Goal: Check status: Check status

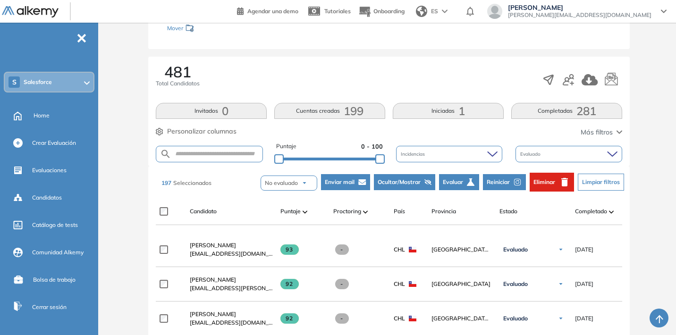
scroll to position [138, 0]
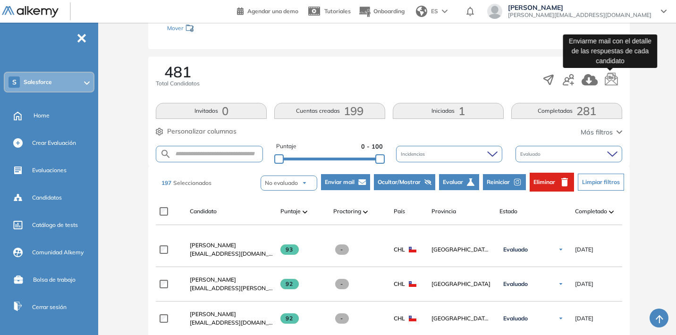
click at [606, 81] on icon "button" at bounding box center [611, 80] width 14 height 14
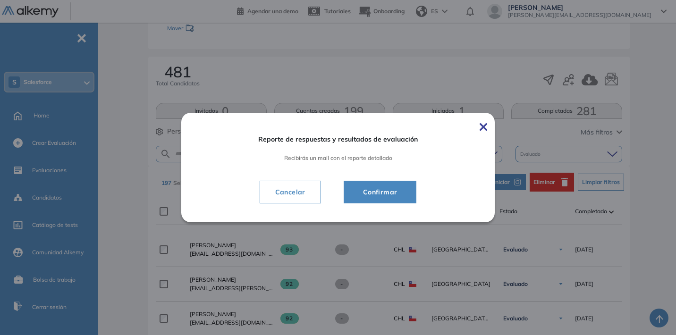
click at [396, 194] on span "Confirmar" at bounding box center [380, 191] width 50 height 11
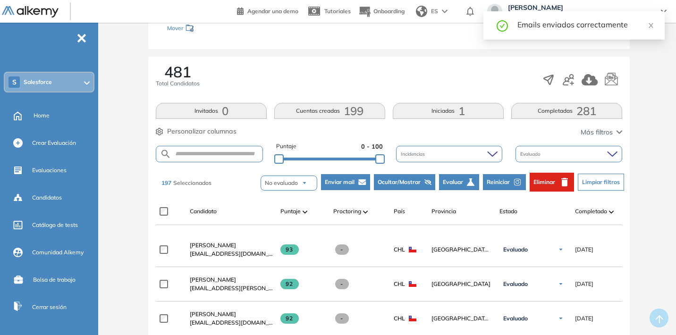
scroll to position [0, 0]
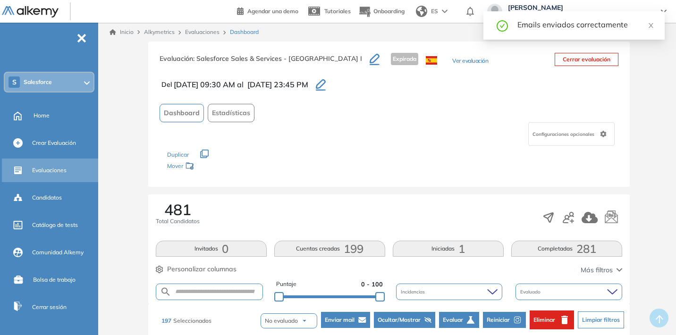
click at [51, 169] on span "Evaluaciones" at bounding box center [49, 170] width 34 height 8
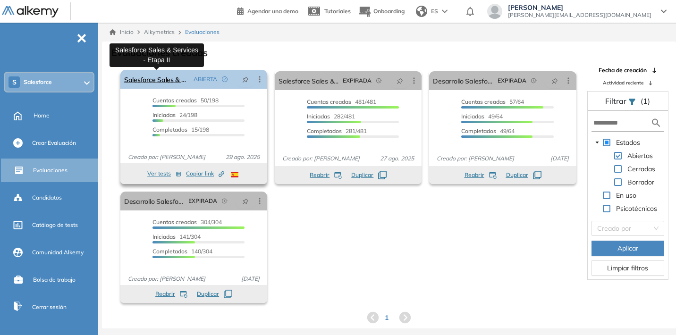
click at [173, 81] on link "Salesforce Sales & Services - Etapa II" at bounding box center [157, 79] width 66 height 19
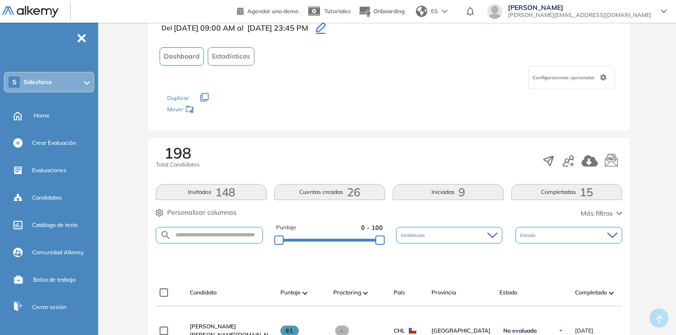
scroll to position [153, 0]
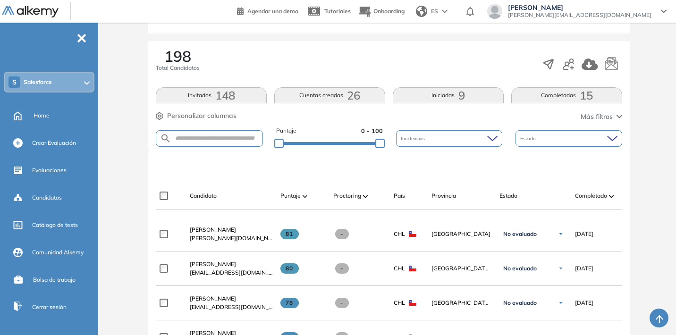
click at [591, 146] on div "Estado" at bounding box center [568, 138] width 107 height 17
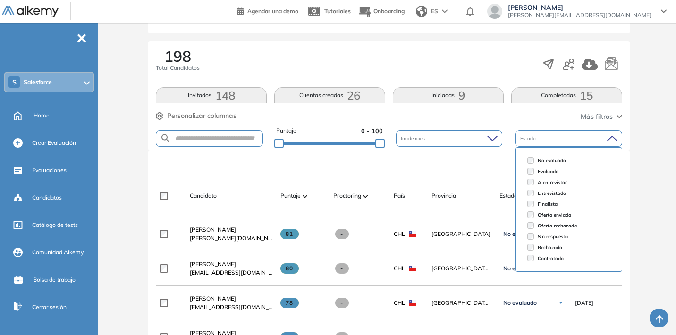
click at [485, 184] on div "Candidato Puntaje Proctoring País Provincia Estado Completado Evaluación Fecha …" at bounding box center [389, 196] width 466 height 27
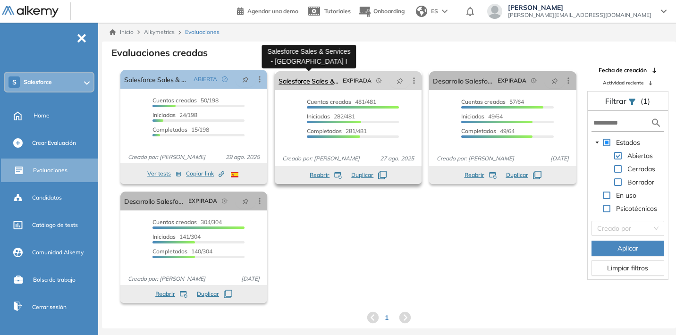
click at [321, 80] on link "Salesforce Sales & Services - [GEOGRAPHIC_DATA] I" at bounding box center [308, 80] width 60 height 19
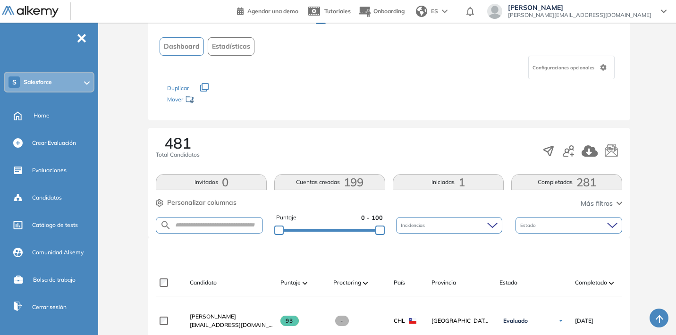
scroll to position [122, 0]
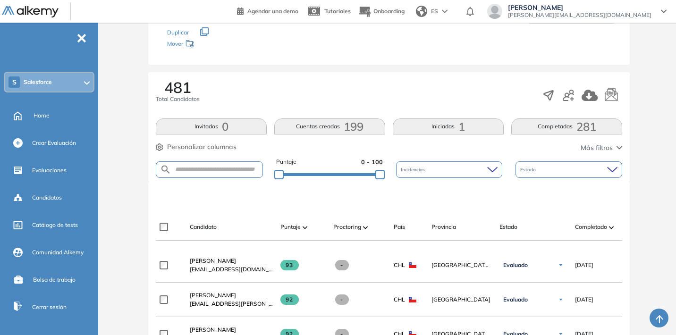
click at [595, 172] on div "Estado" at bounding box center [568, 169] width 107 height 17
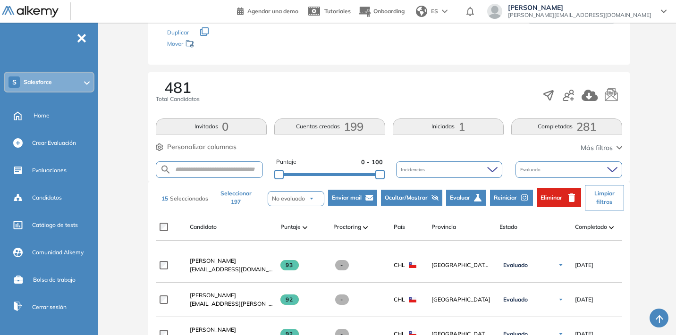
click at [236, 203] on button "Seleccionar 197" at bounding box center [236, 197] width 48 height 25
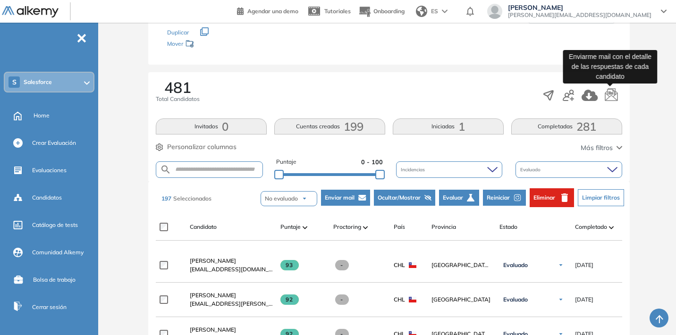
click at [610, 98] on icon "button" at bounding box center [611, 95] width 14 height 14
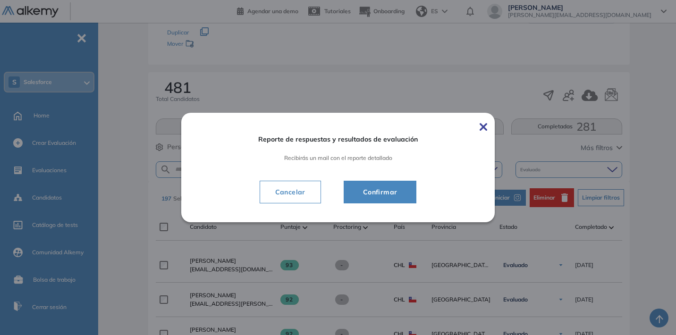
click at [380, 199] on button "Confirmar" at bounding box center [379, 192] width 73 height 23
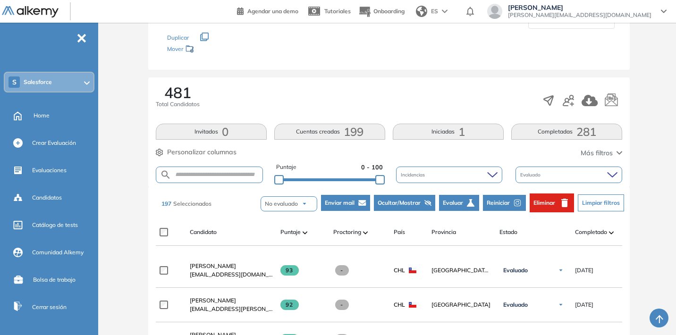
scroll to position [89, 0]
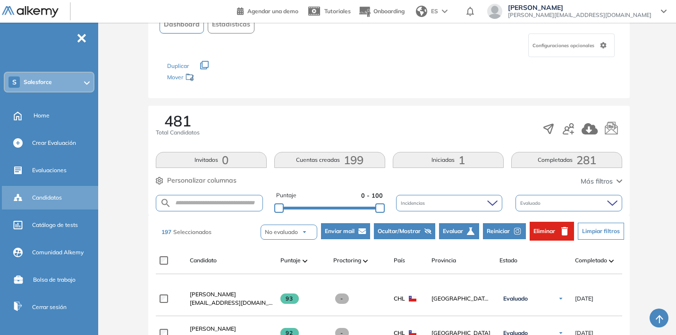
click at [54, 199] on span "Candidatos" at bounding box center [47, 197] width 30 height 8
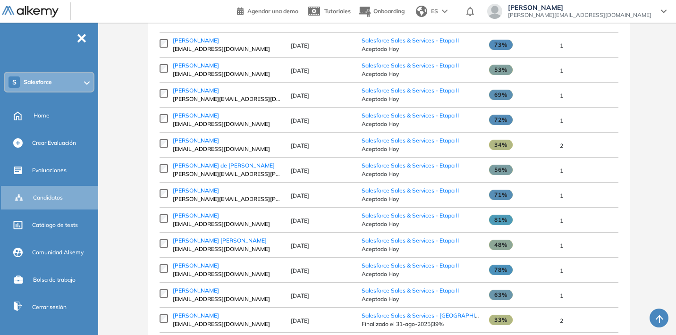
scroll to position [46, 0]
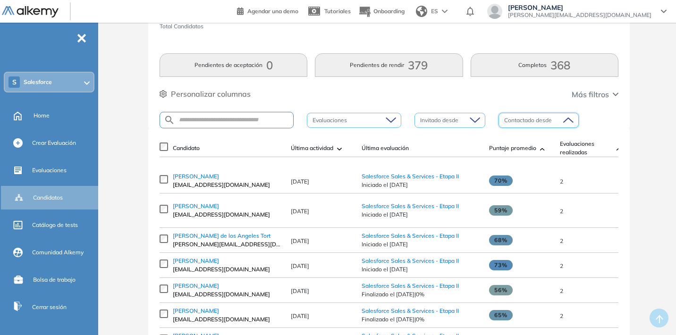
click at [554, 126] on input "search" at bounding box center [535, 120] width 62 height 14
click at [377, 119] on div at bounding box center [349, 120] width 80 height 11
click at [382, 107] on div "754 Total Candidatos Pendientes de aceptación 0 Pendientes de rendir 379 Comple…" at bounding box center [388, 62] width 481 height 133
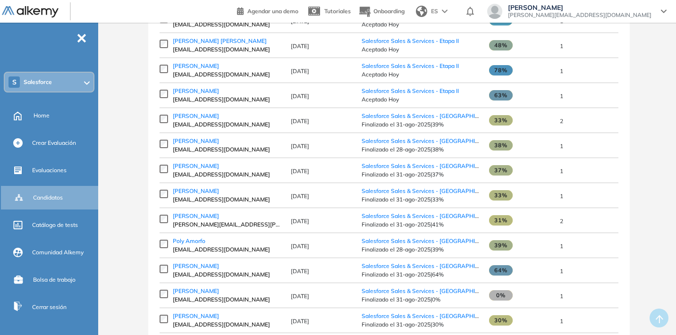
scroll to position [0, 0]
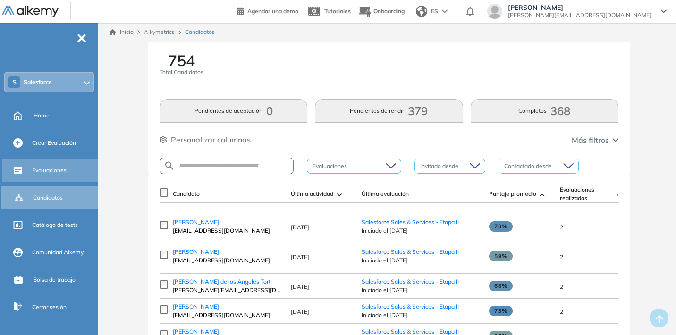
click at [54, 170] on span "Evaluaciones" at bounding box center [49, 170] width 34 height 8
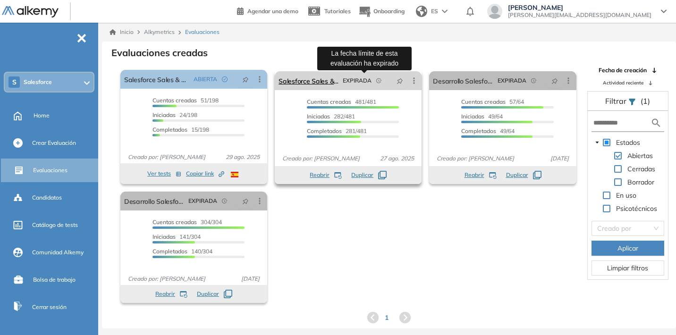
click at [340, 78] on div "EXPIRADA" at bounding box center [364, 80] width 50 height 15
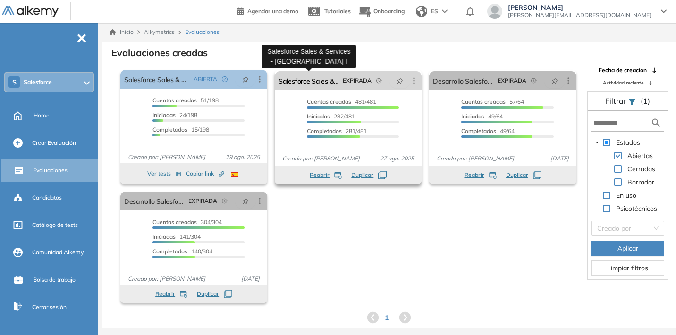
click at [319, 81] on link "Salesforce Sales & Services - [GEOGRAPHIC_DATA] I" at bounding box center [308, 80] width 60 height 19
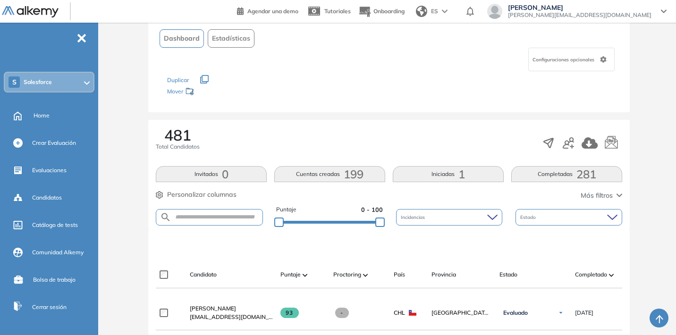
scroll to position [155, 0]
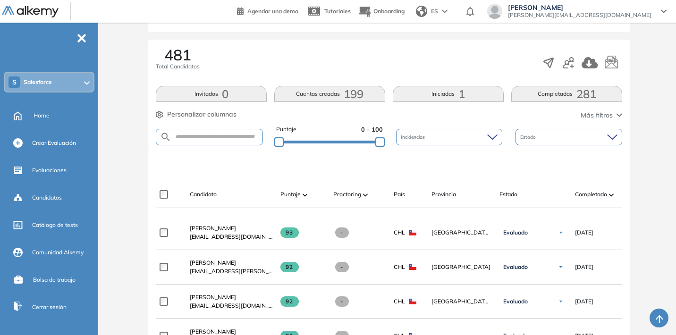
click at [606, 131] on div "Estado" at bounding box center [568, 137] width 107 height 17
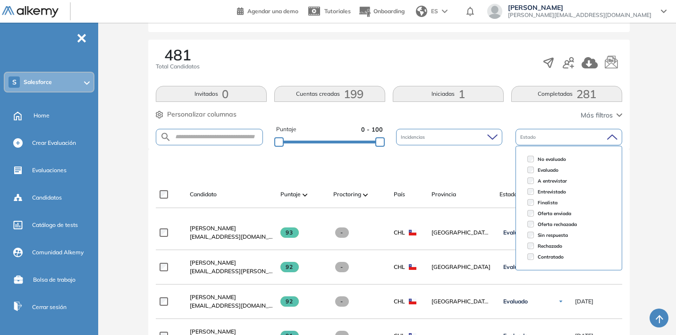
click at [606, 131] on div "Estado" at bounding box center [568, 137] width 107 height 17
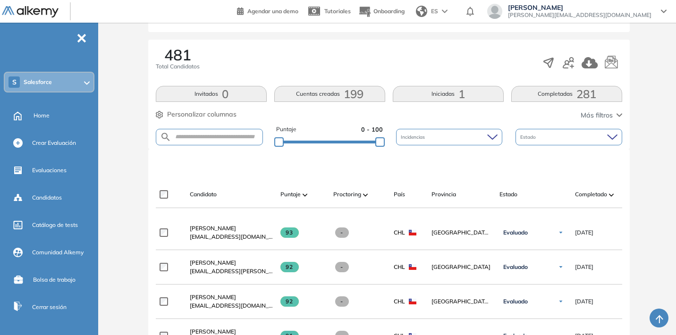
click at [603, 114] on span "Más filtros" at bounding box center [596, 115] width 32 height 10
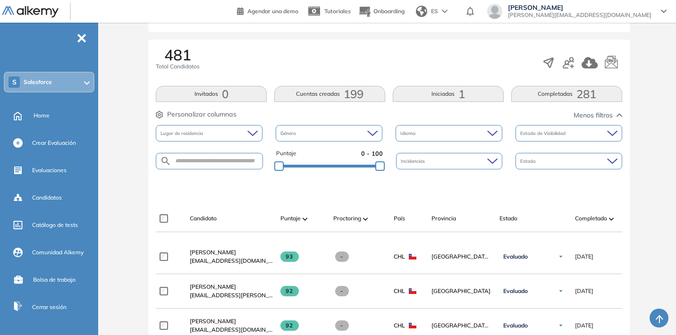
click at [603, 114] on span "Menos filtros" at bounding box center [592, 115] width 39 height 10
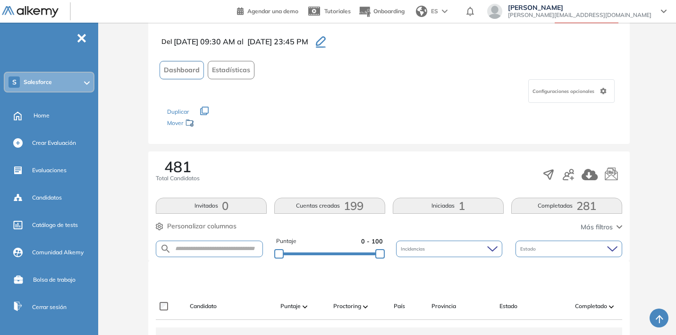
scroll to position [98, 0]
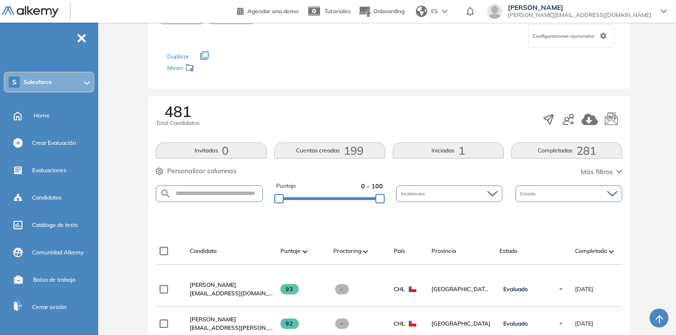
click at [553, 185] on div "Estado" at bounding box center [568, 193] width 107 height 17
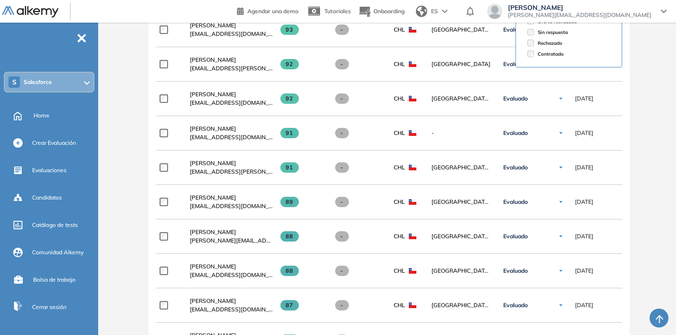
scroll to position [355, 0]
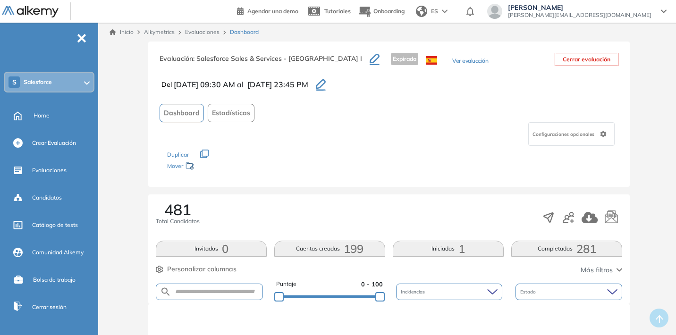
scroll to position [58, 0]
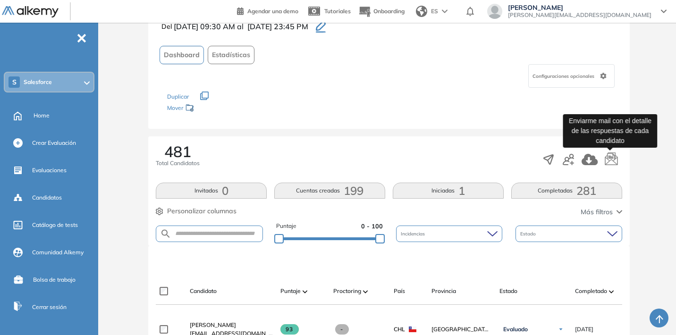
click at [610, 158] on icon "button" at bounding box center [611, 157] width 13 height 13
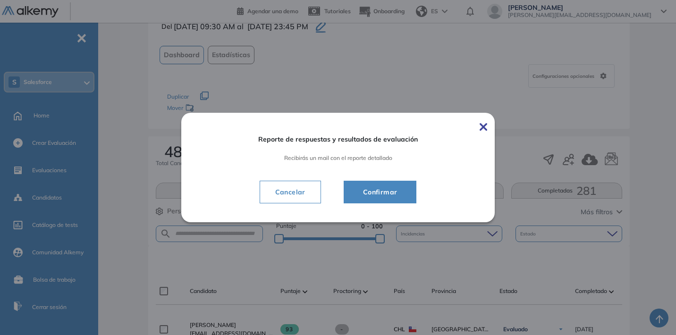
click at [396, 197] on span "Confirmar" at bounding box center [380, 191] width 50 height 11
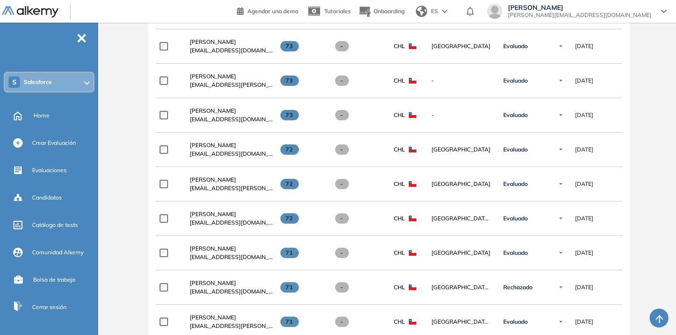
scroll to position [2605, 0]
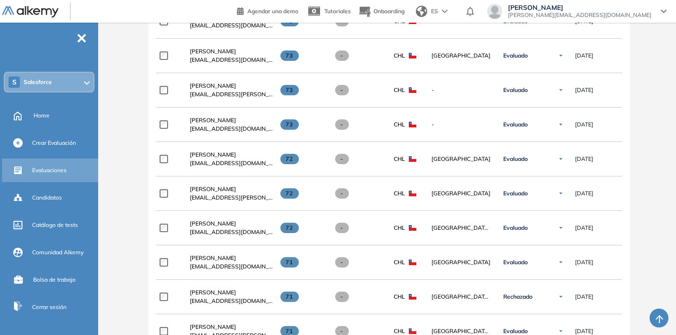
click at [46, 162] on div "Evaluaciones" at bounding box center [51, 171] width 98 height 24
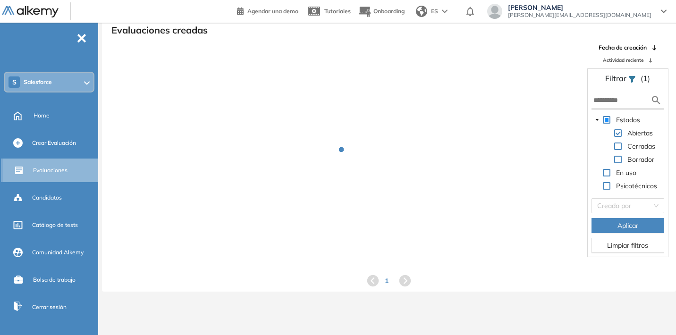
scroll to position [23, 0]
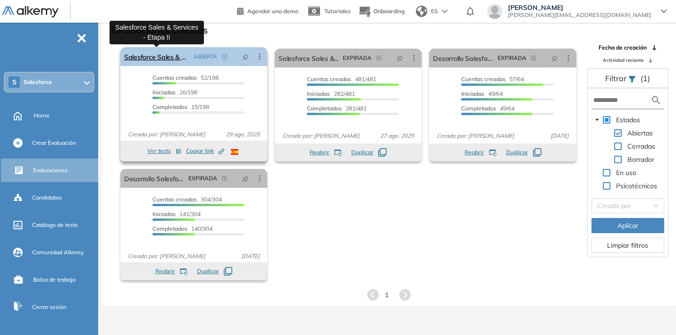
click at [164, 54] on link "Salesforce Sales & Services - Etapa II" at bounding box center [157, 56] width 66 height 19
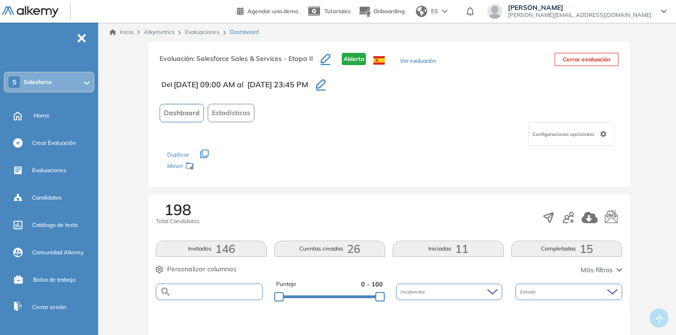
click at [217, 294] on input "text" at bounding box center [216, 291] width 91 height 7
paste input "**********"
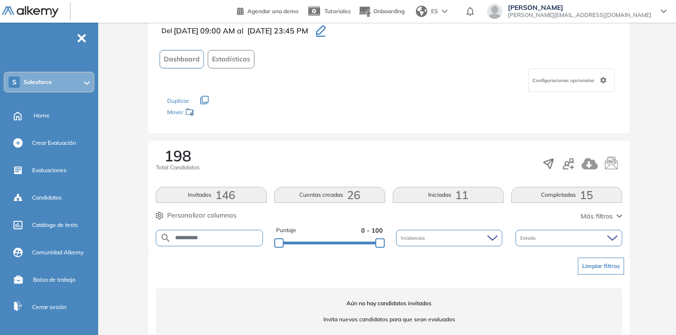
scroll to position [72, 0]
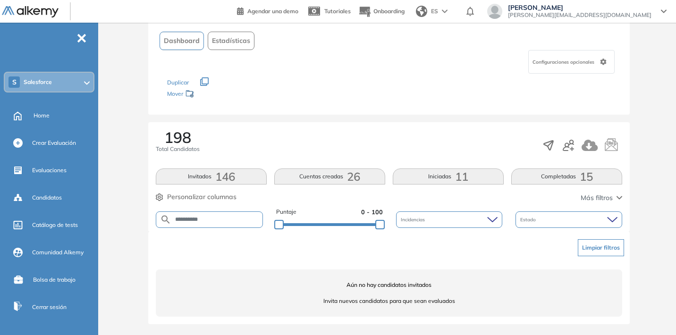
click at [226, 220] on input "**********" at bounding box center [216, 219] width 91 height 7
paste input "**********"
type input "**********"
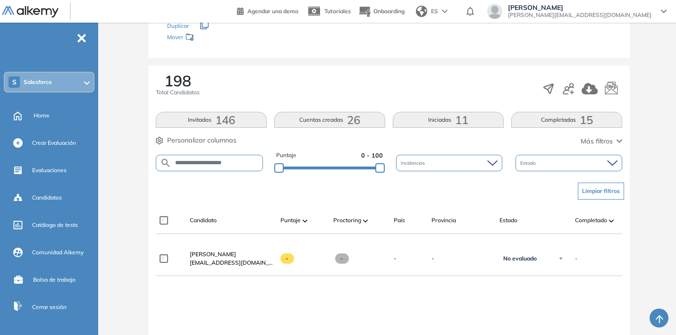
scroll to position [136, 0]
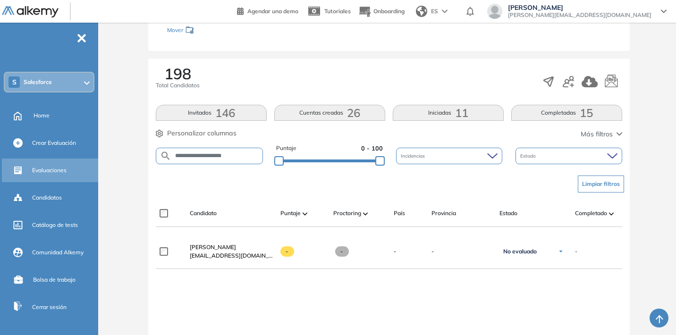
click at [60, 166] on span "Evaluaciones" at bounding box center [49, 170] width 34 height 8
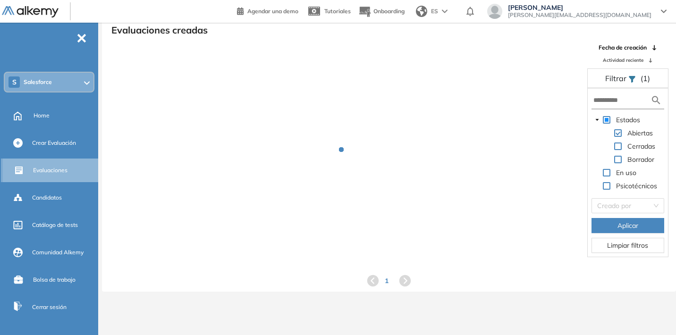
scroll to position [23, 0]
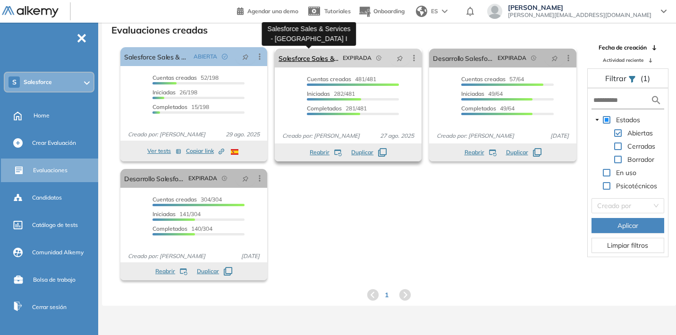
click at [312, 60] on link "Salesforce Sales & Services - [GEOGRAPHIC_DATA] I" at bounding box center [308, 58] width 60 height 19
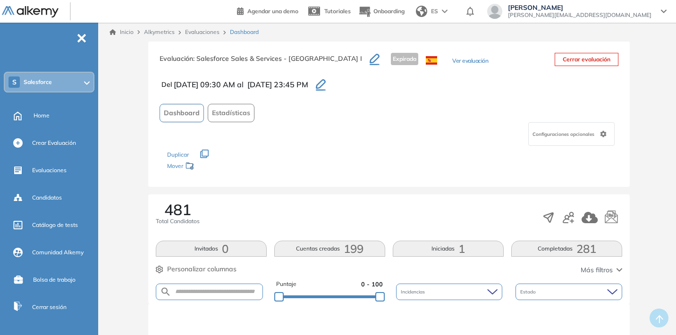
click at [220, 288] on form at bounding box center [209, 292] width 107 height 17
click at [218, 292] on input "text" at bounding box center [216, 291] width 91 height 7
paste input "**********"
type input "**********"
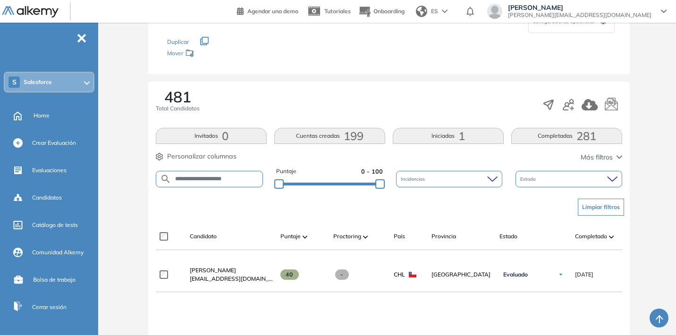
scroll to position [251, 0]
